Goal: Task Accomplishment & Management: Manage account settings

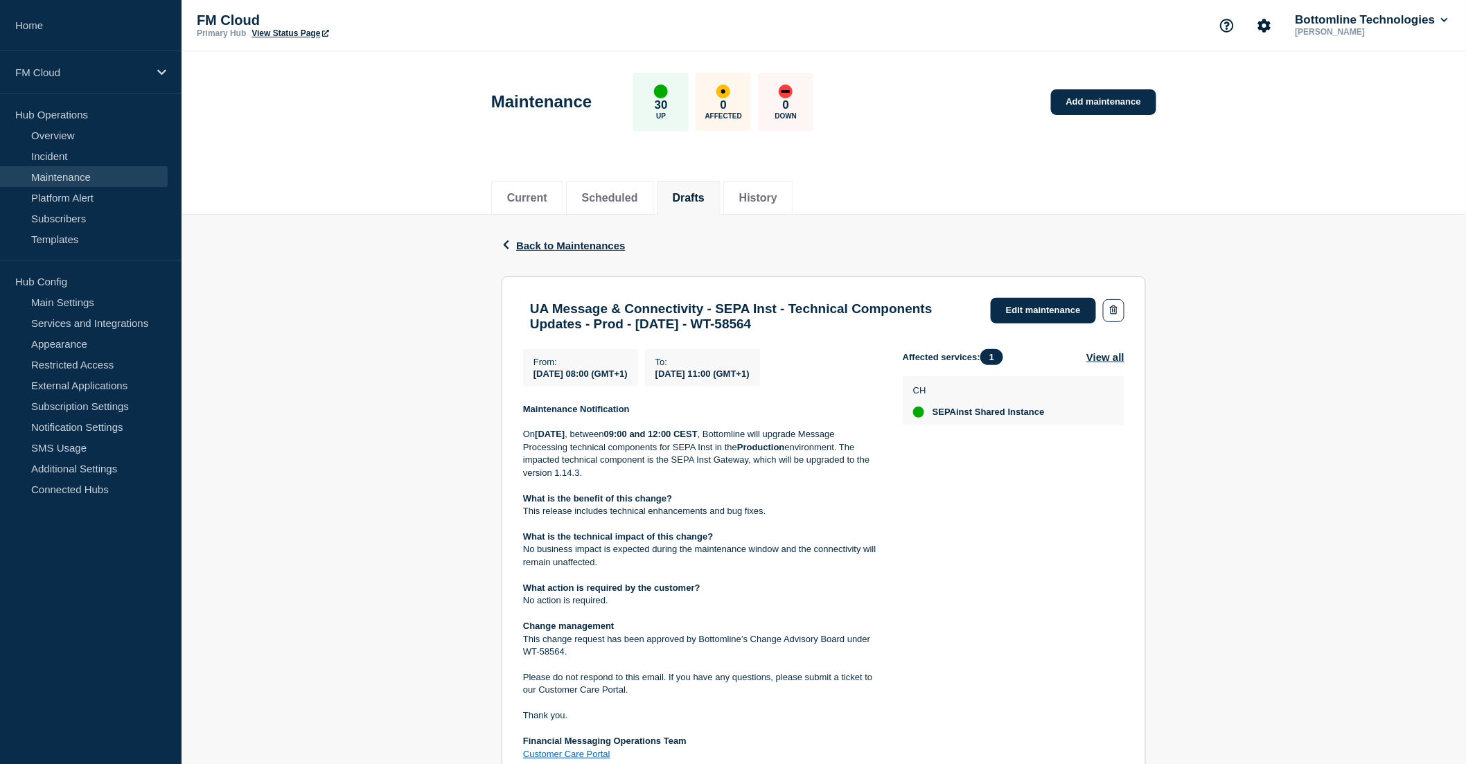
click at [1055, 294] on section "UA Message & Connectivity - SEPA Inst - Technical Components Updates - Prod - 0…" at bounding box center [824, 548] width 644 height 545
click at [1048, 307] on link "Edit maintenance" at bounding box center [1043, 311] width 105 height 26
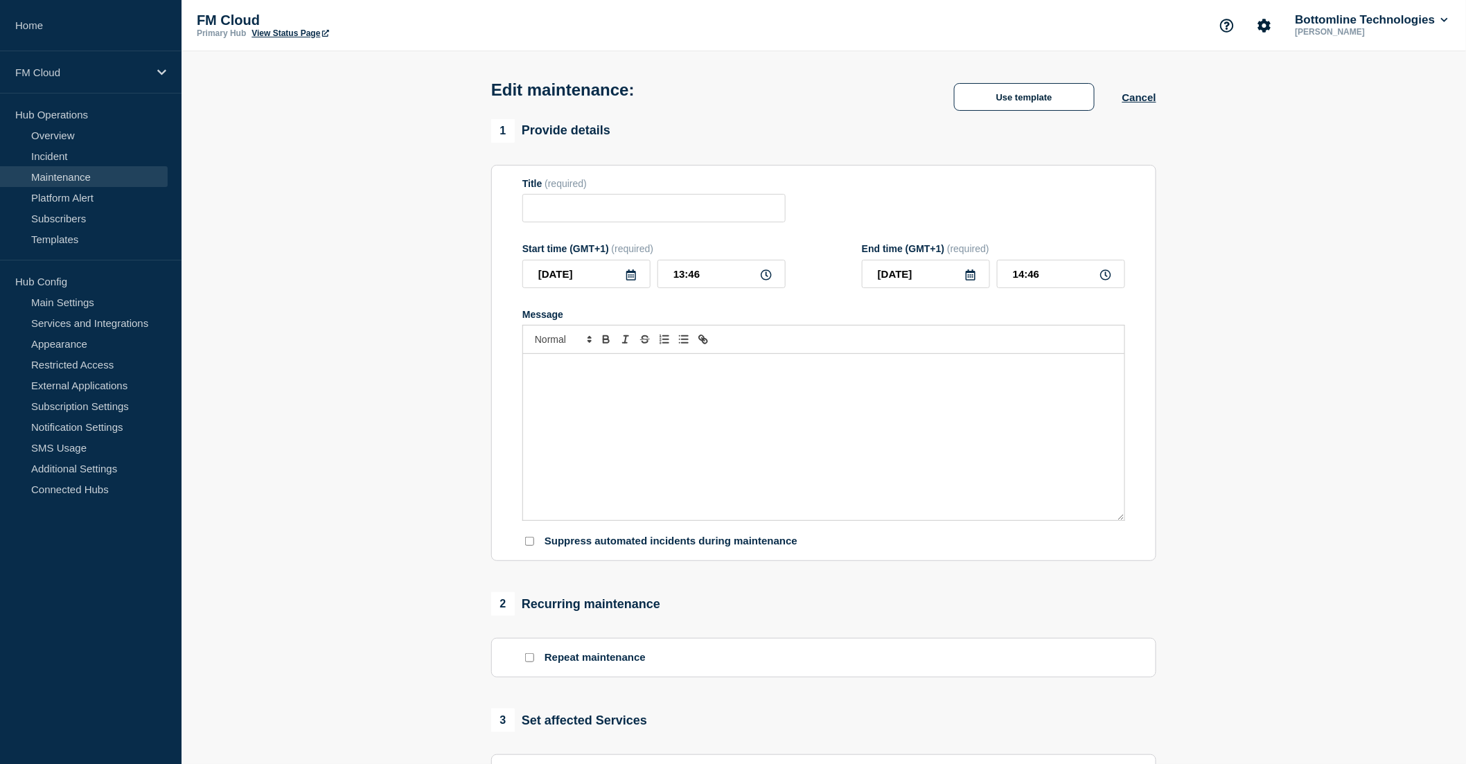
type input "UA Message & Connectivity - SEPA Inst - Technical Components Updates - Prod - […"
type input "2025-09-09"
type input "08:00"
type input "2025-09-09"
type input "11:00"
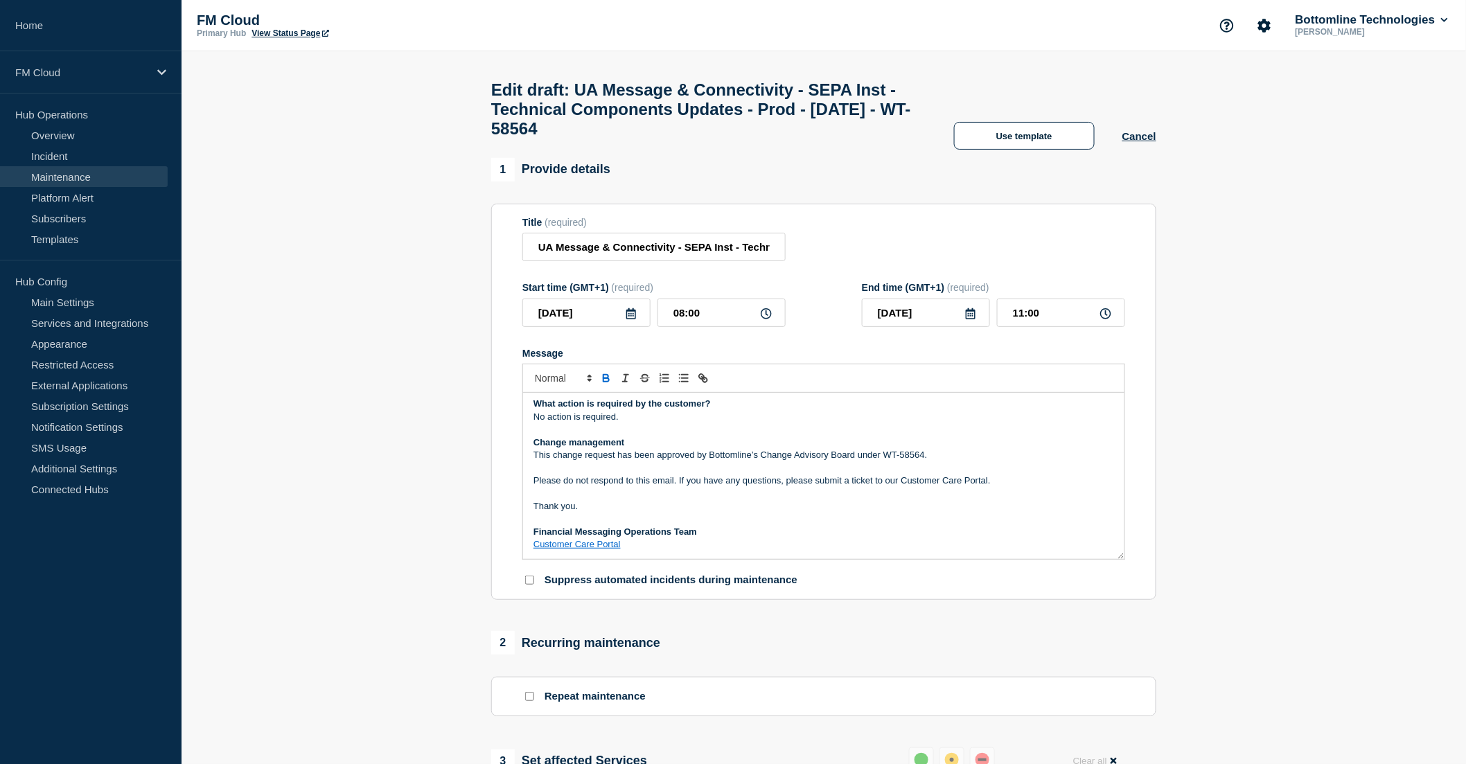
click at [823, 449] on p "Change management" at bounding box center [824, 443] width 581 height 12
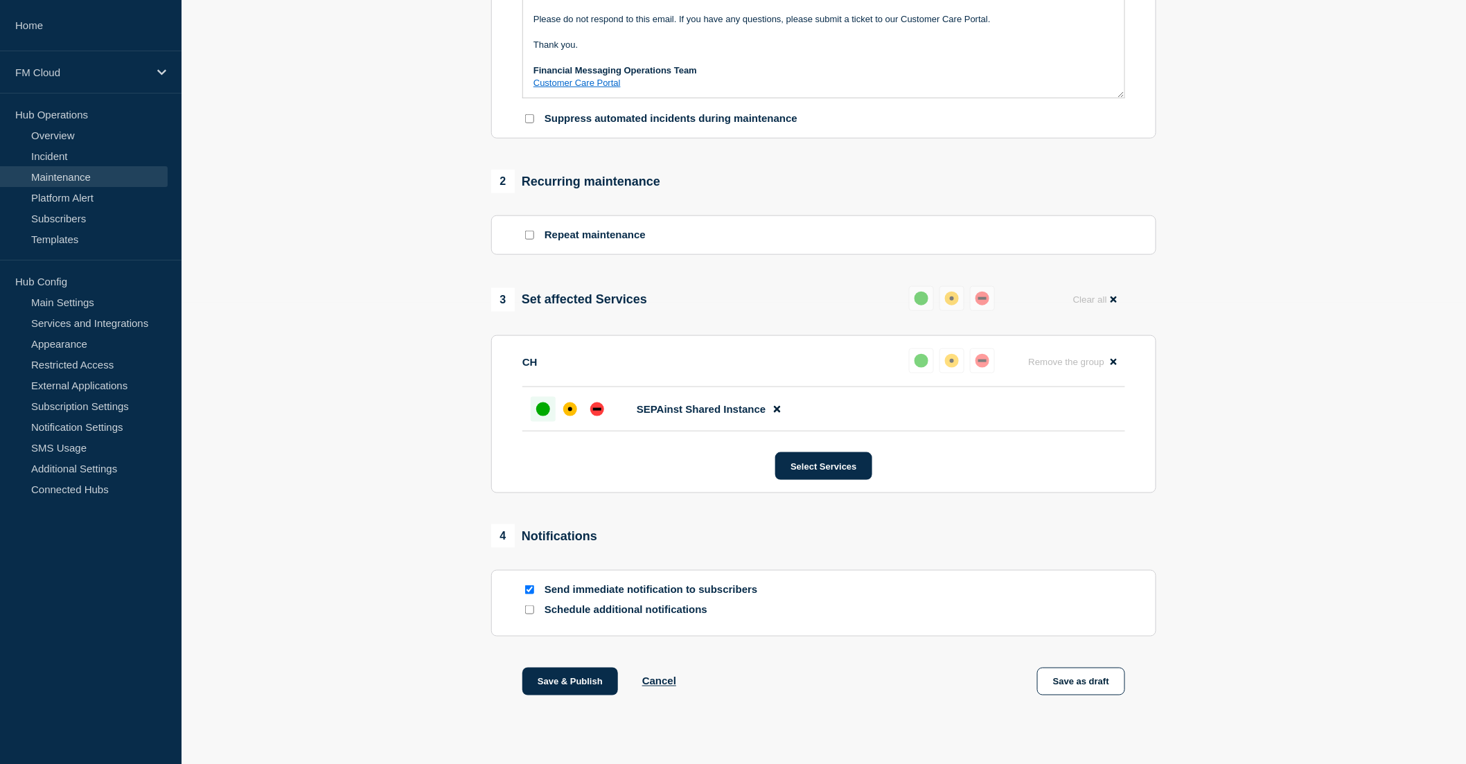
scroll to position [497, 0]
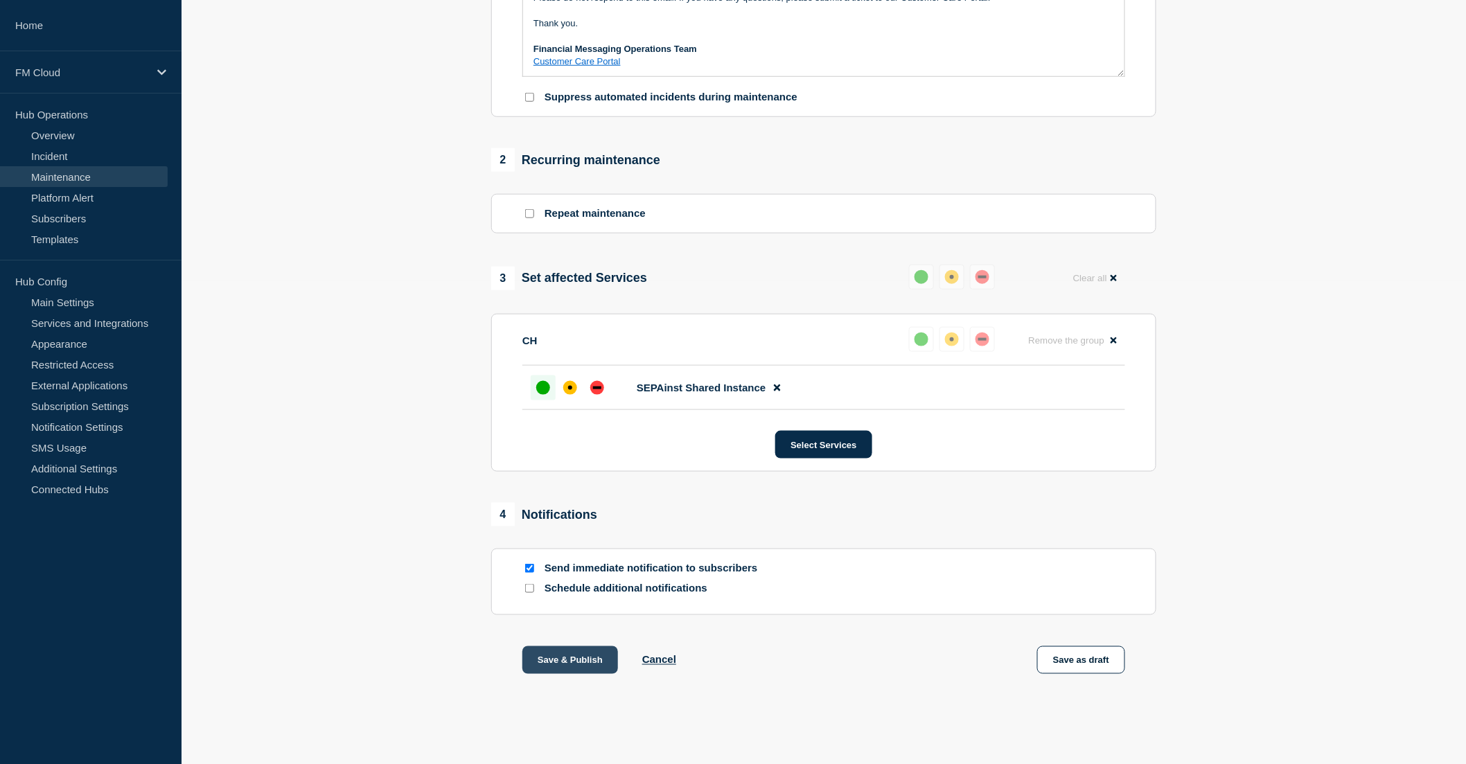
click at [579, 655] on button "Save & Publish" at bounding box center [570, 660] width 96 height 28
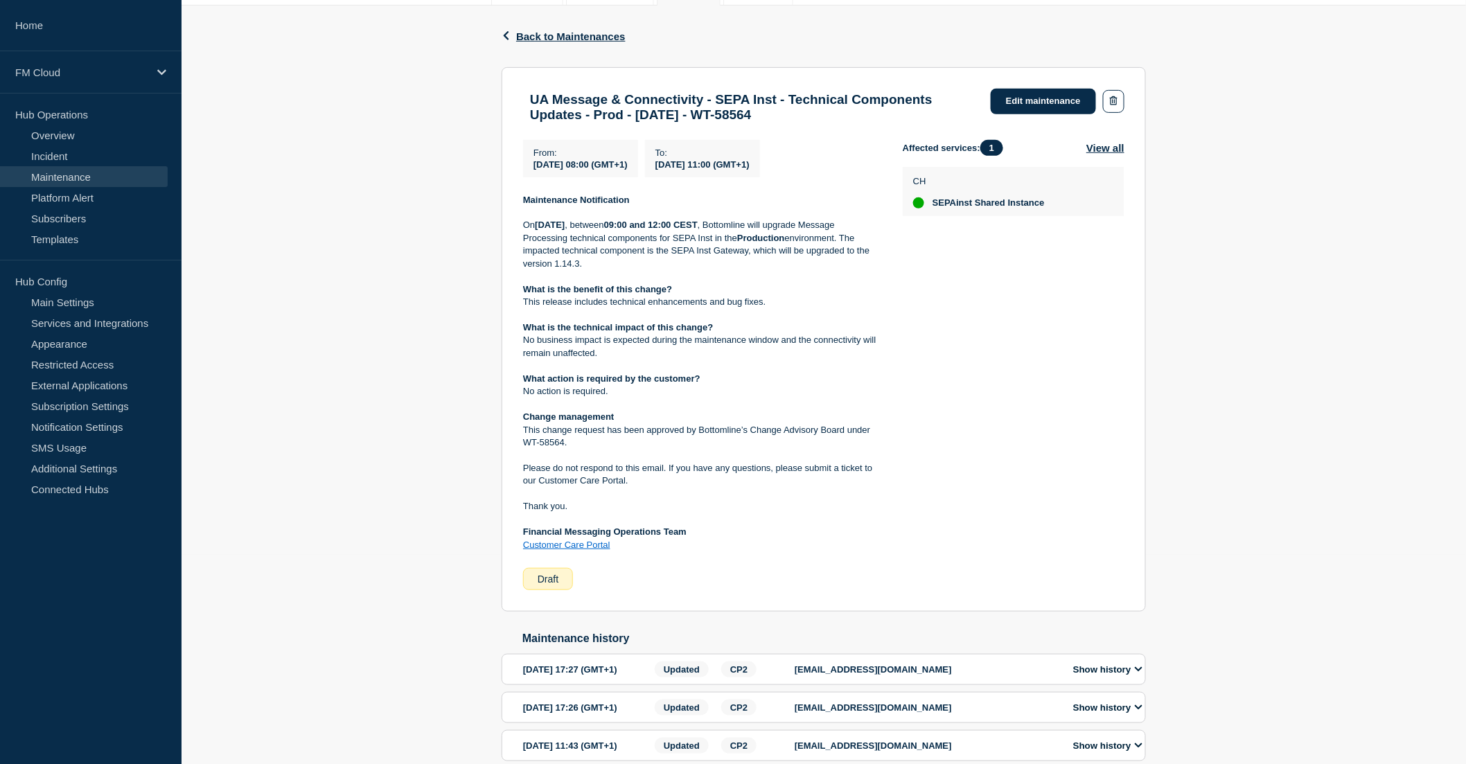
scroll to position [54, 0]
